Goal: Browse casually

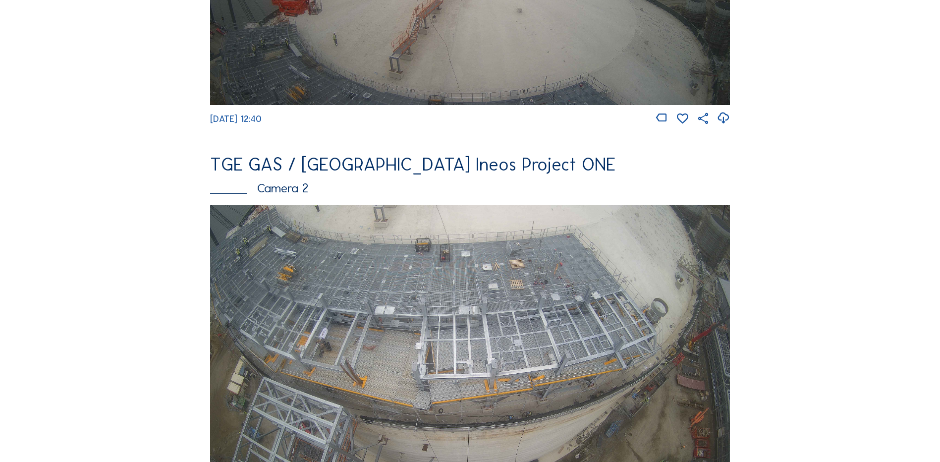
scroll to position [347, 0]
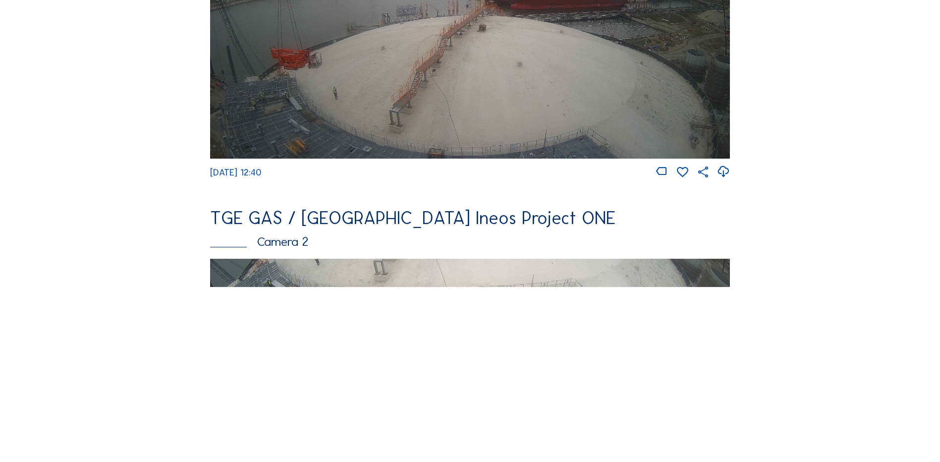
scroll to position [297, 0]
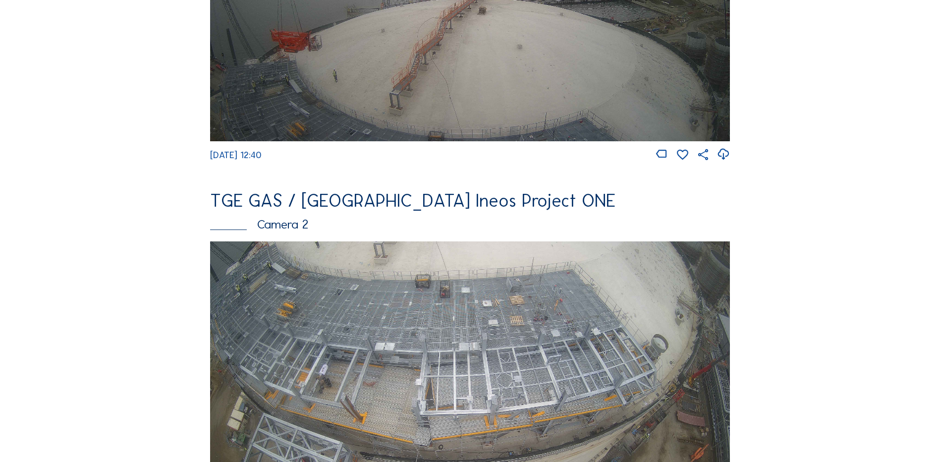
click at [350, 321] on img at bounding box center [470, 387] width 520 height 292
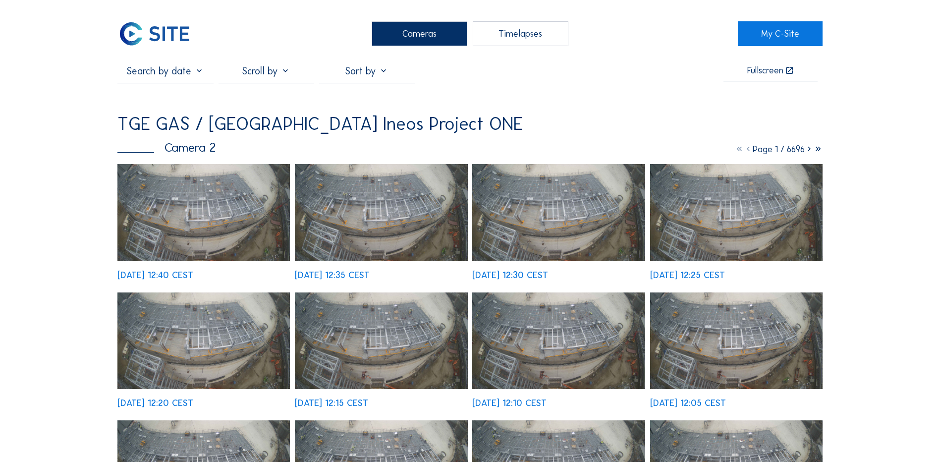
click at [209, 204] on img at bounding box center [203, 212] width 172 height 97
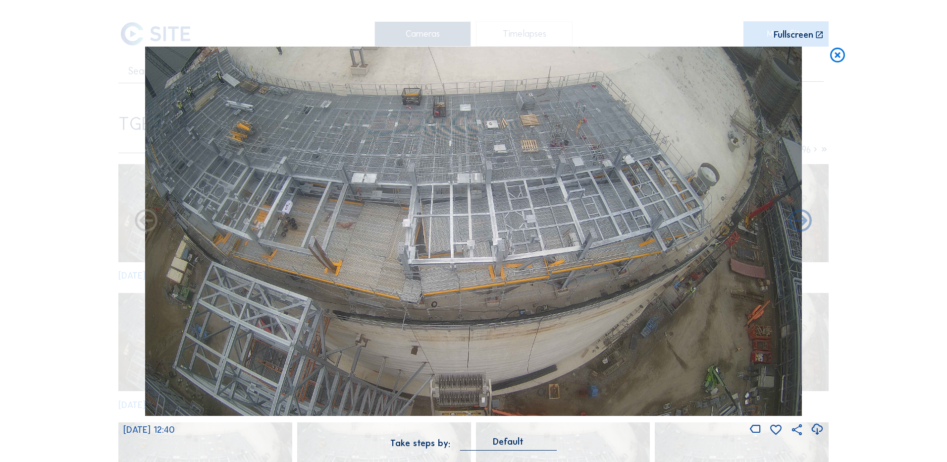
click at [820, 428] on icon at bounding box center [816, 429] width 13 height 16
